Goal: Task Accomplishment & Management: Use online tool/utility

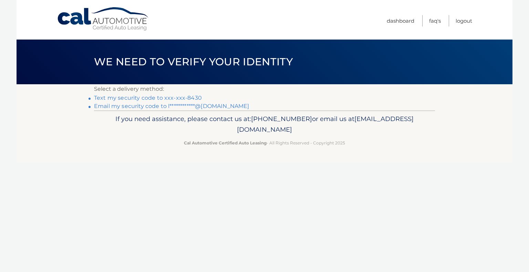
click at [126, 96] on link "Text my security code to xxx-xxx-8430" at bounding box center [148, 98] width 108 height 7
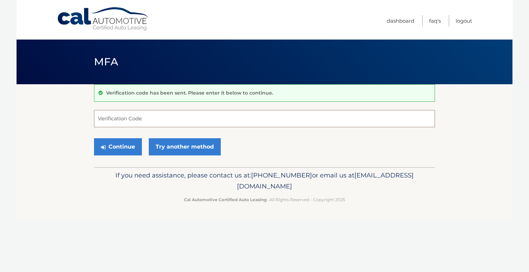
click at [128, 118] on input "Verification Code" at bounding box center [264, 118] width 341 height 17
type input "554263"
click at [123, 152] on button "Continue" at bounding box center [118, 146] width 48 height 17
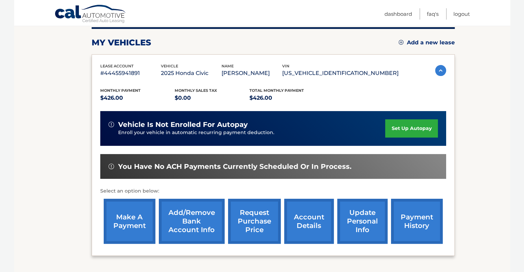
scroll to position [138, 0]
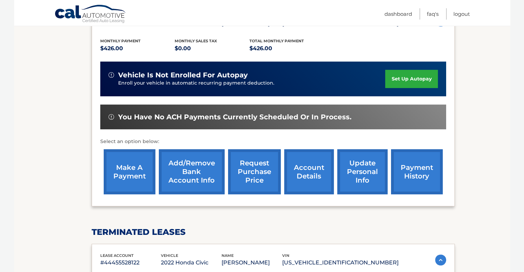
click at [123, 169] on link "make a payment" at bounding box center [130, 171] width 52 height 45
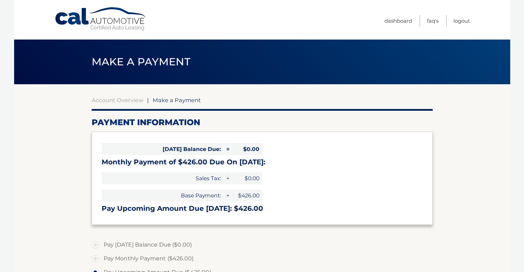
select select "MDIxZWFiMTYtYzk0Ni00ZDM1LThiZDItNTExMzE2NDUwNDM1"
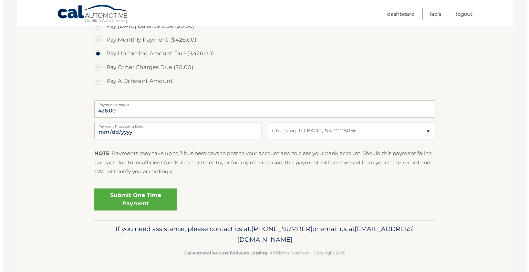
scroll to position [219, 0]
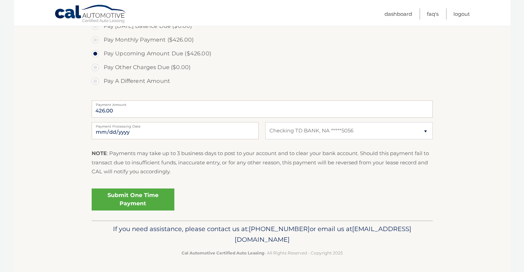
click at [140, 202] on link "Submit One Time Payment" at bounding box center [133, 200] width 83 height 22
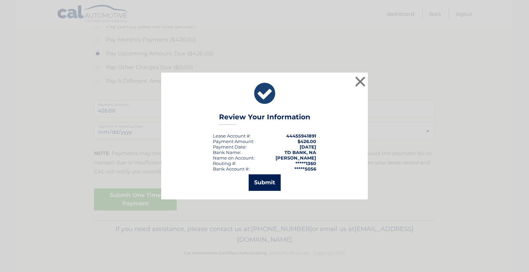
click at [273, 181] on button "Submit" at bounding box center [265, 183] width 32 height 17
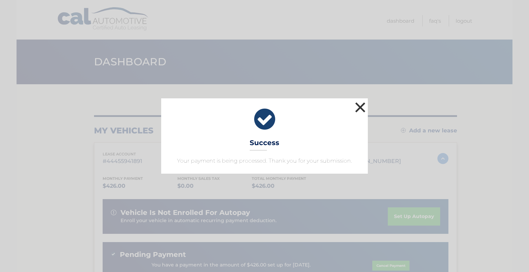
click at [359, 106] on button "×" at bounding box center [360, 108] width 14 height 14
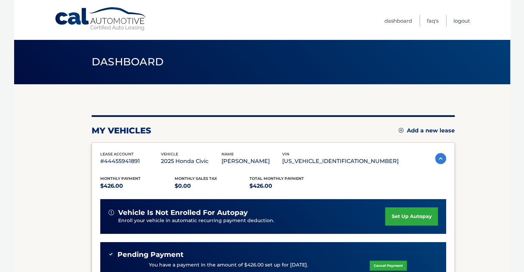
click at [461, 22] on link "Logout" at bounding box center [461, 20] width 17 height 11
